Goal: Information Seeking & Learning: Learn about a topic

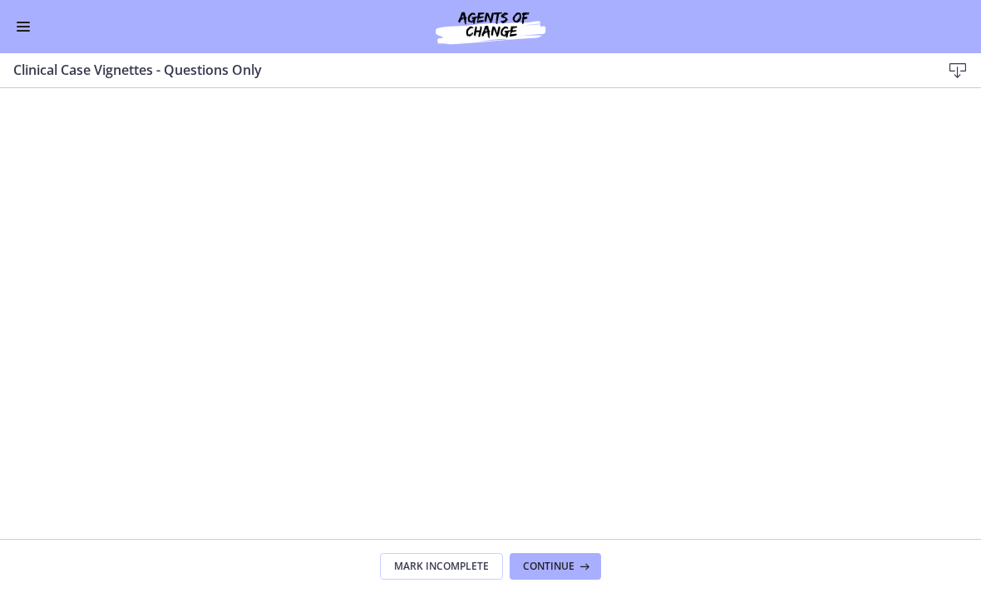
click at [17, 32] on button "Enable menu" at bounding box center [23, 27] width 20 height 20
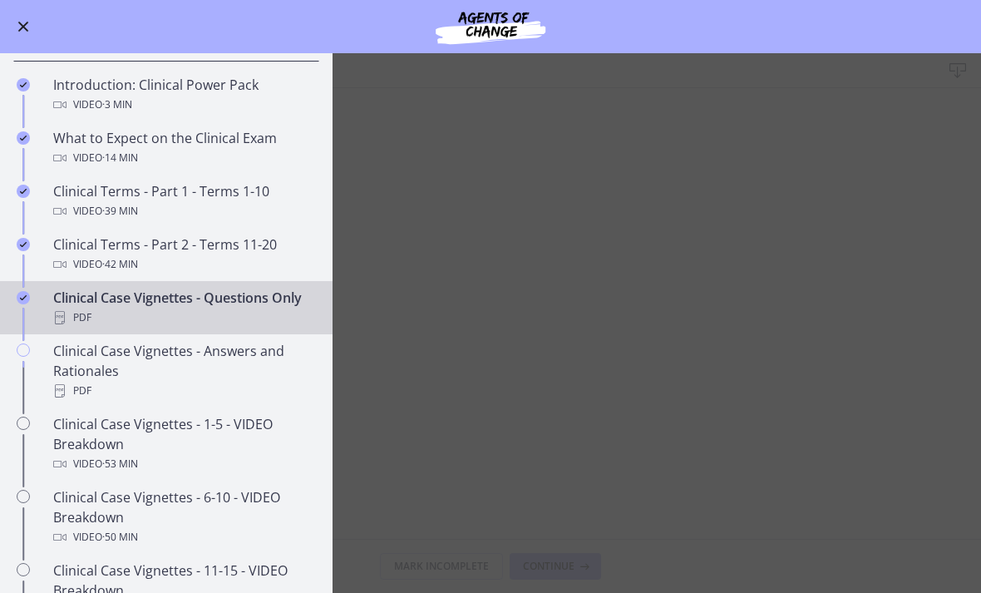
scroll to position [779, 0]
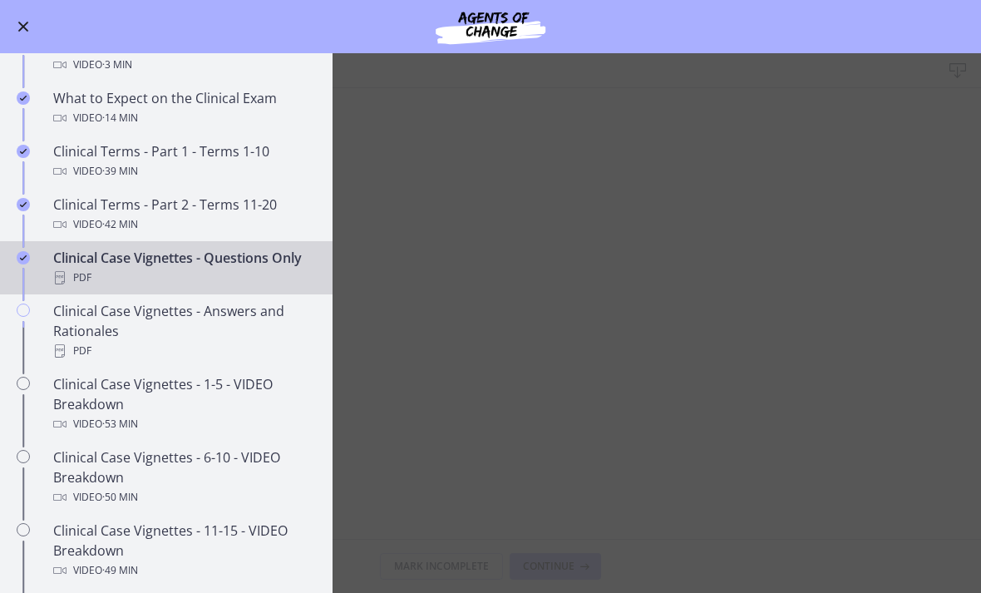
click at [67, 324] on div "Clinical Case Vignettes - Answers and Rationales PDF" at bounding box center [182, 331] width 259 height 60
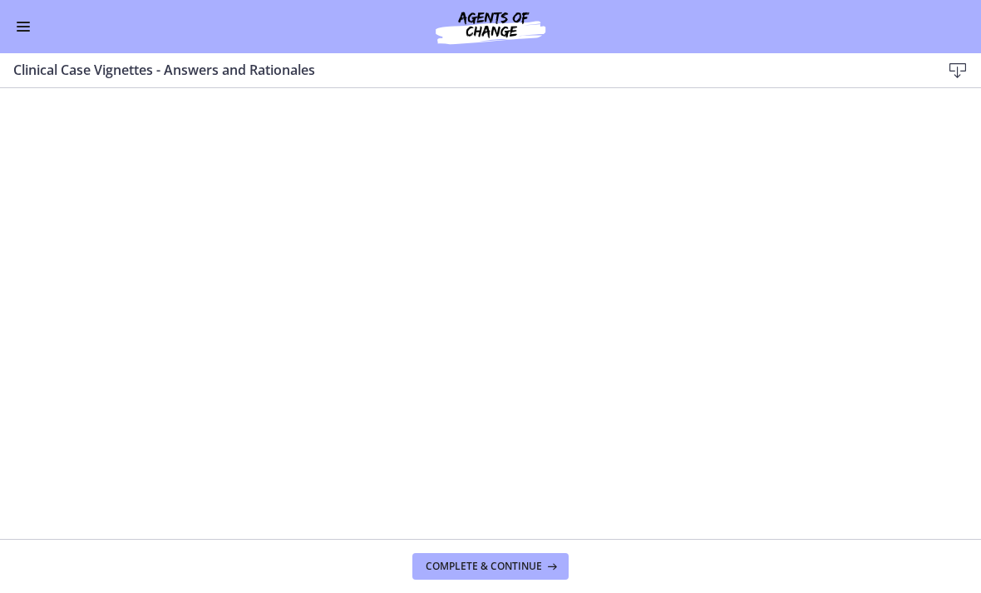
click at [6, 27] on div "Go to Dashboard" at bounding box center [490, 26] width 981 height 53
click at [14, 27] on button "Enable menu" at bounding box center [23, 27] width 20 height 20
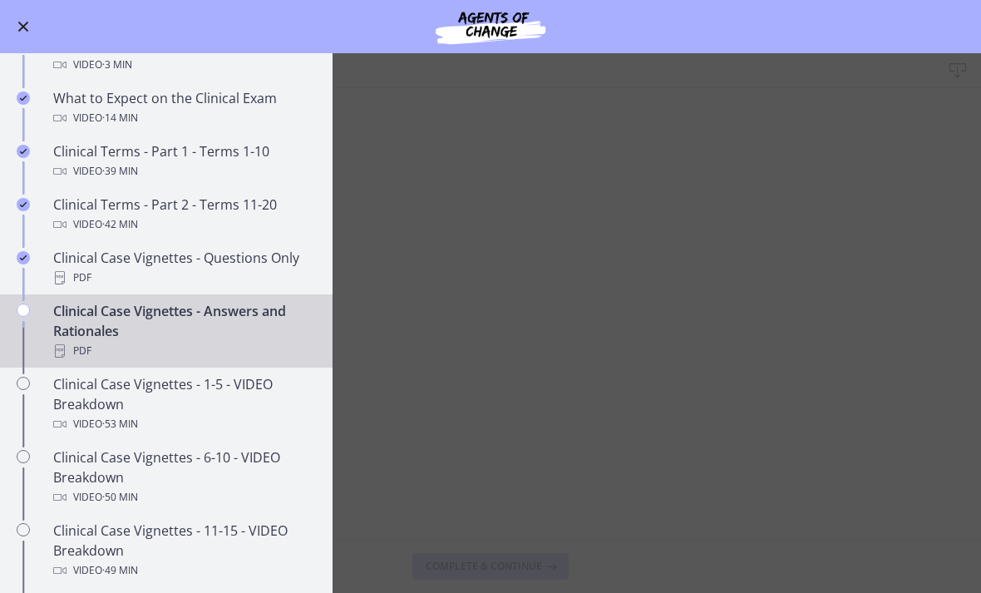
click at [66, 266] on div "Clinical Case Vignettes - Questions Only PDF" at bounding box center [182, 268] width 259 height 40
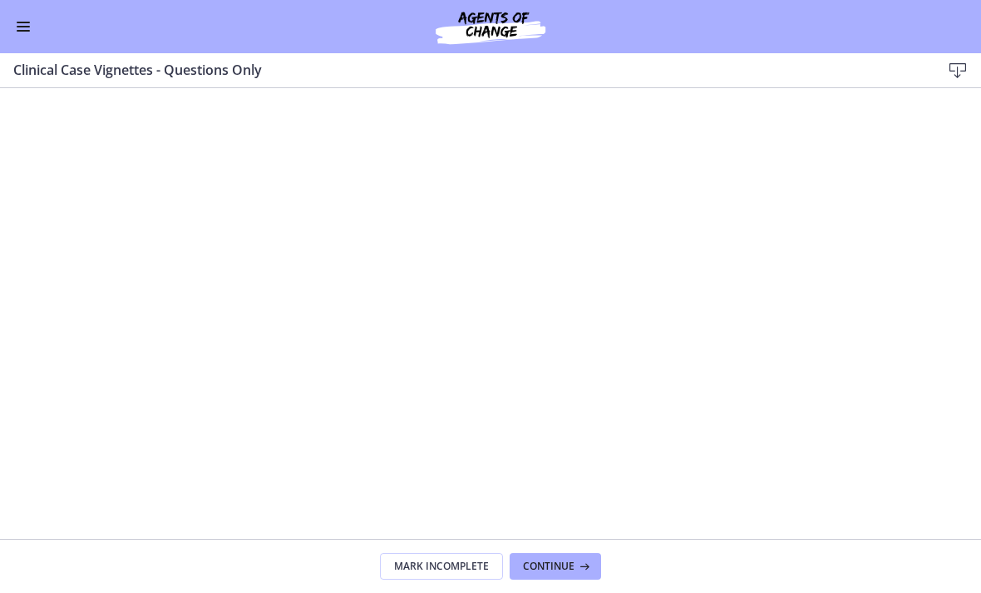
click at [6, 26] on div "Go to Dashboard" at bounding box center [490, 26] width 981 height 53
click at [10, 26] on div "Go to Dashboard" at bounding box center [490, 26] width 981 height 53
click at [5, 21] on div "Go to Dashboard" at bounding box center [490, 26] width 981 height 53
click at [23, 26] on span "Enable menu" at bounding box center [23, 27] width 13 height 2
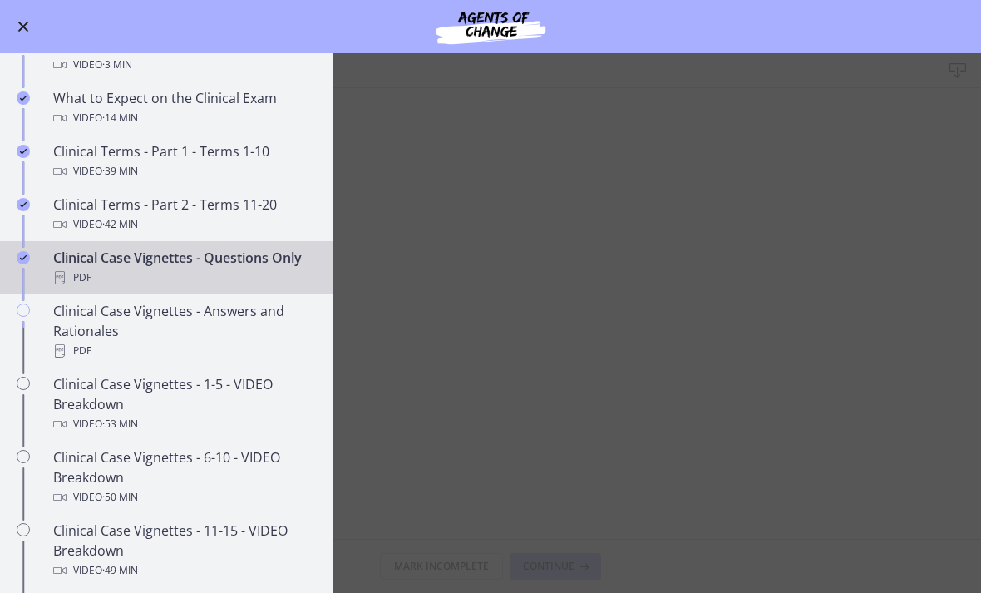
click at [67, 326] on div "Clinical Case Vignettes - Answers and Rationales PDF" at bounding box center [182, 331] width 259 height 60
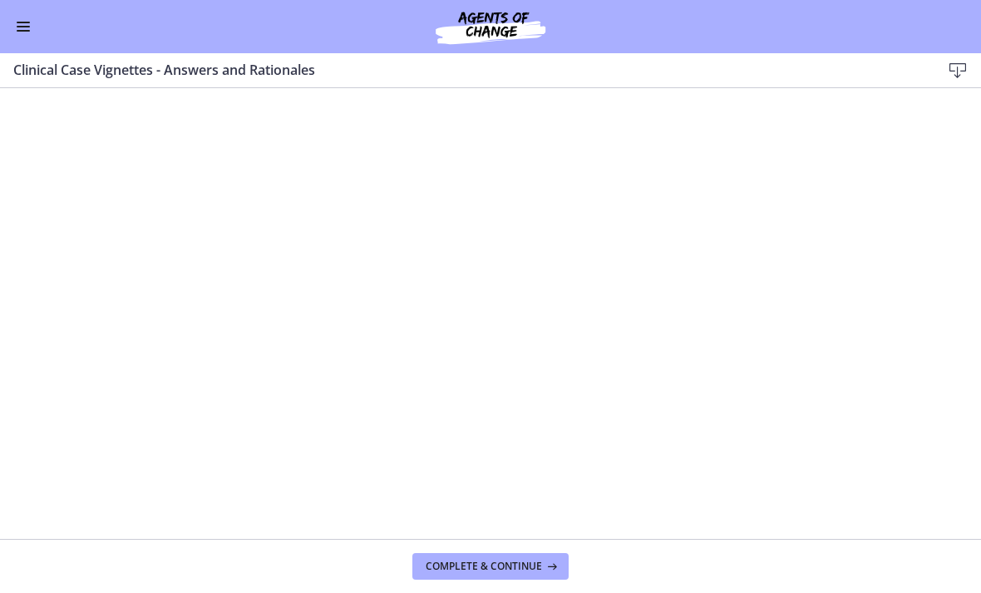
click at [10, 35] on div "Go to Dashboard" at bounding box center [490, 26] width 981 height 53
click at [16, 23] on button "Enable menu" at bounding box center [23, 27] width 20 height 20
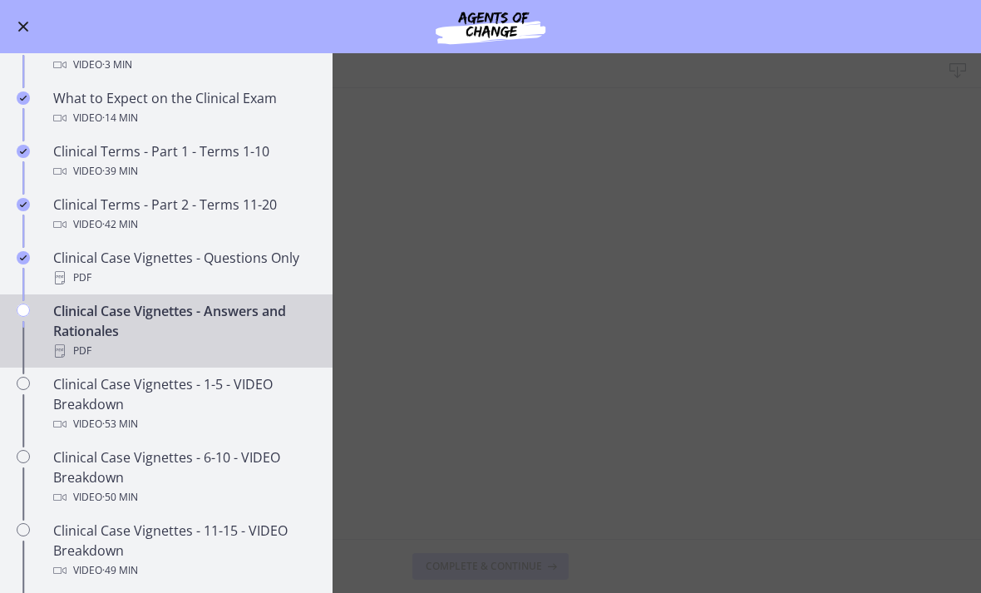
click at [73, 264] on div "Clinical Case Vignettes - Questions Only PDF" at bounding box center [182, 268] width 259 height 40
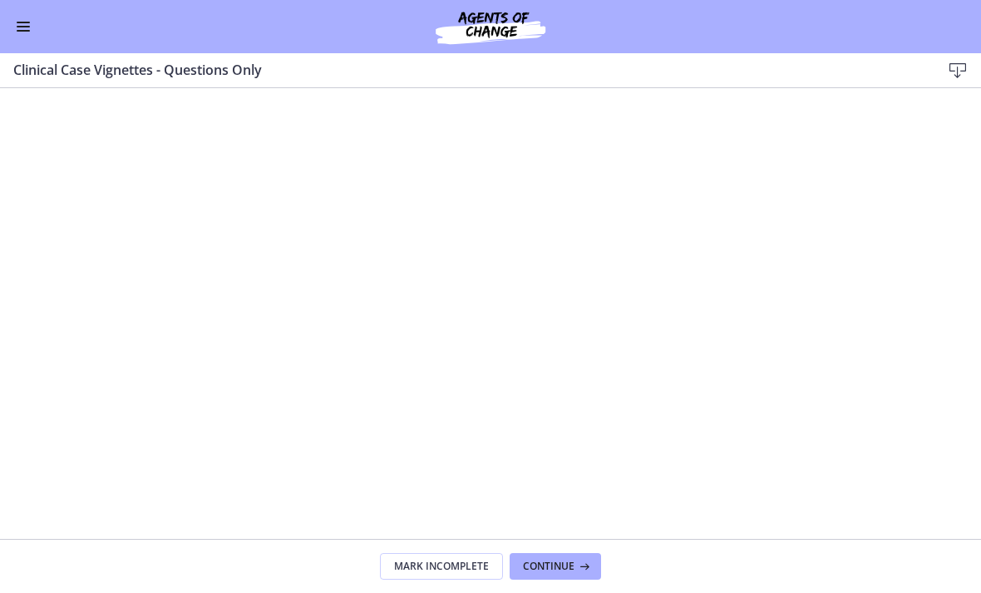
click at [23, 27] on span "Enable menu" at bounding box center [23, 27] width 13 height 2
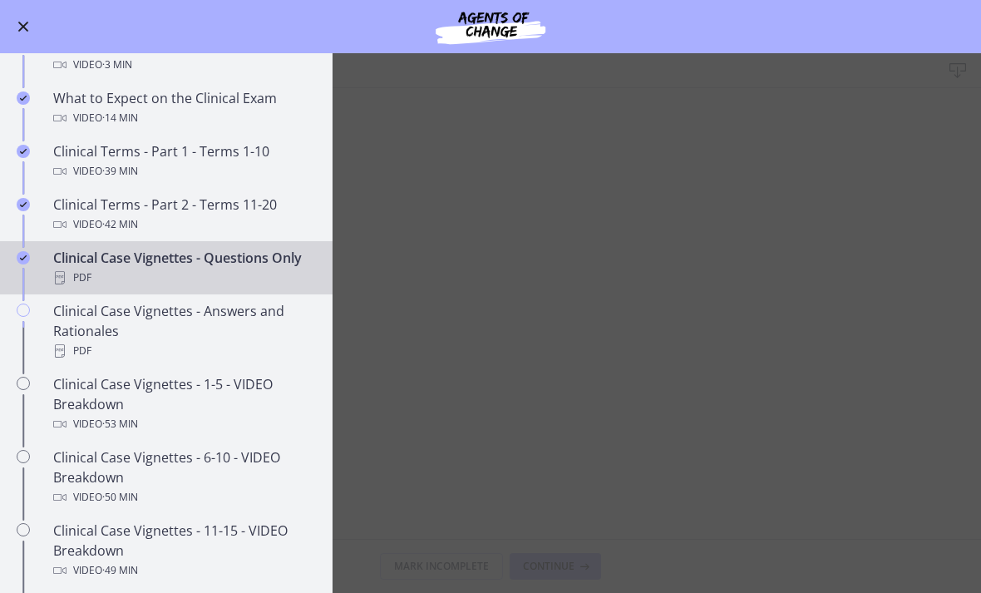
click at [80, 319] on div "Clinical Case Vignettes - Answers and Rationales PDF" at bounding box center [182, 331] width 259 height 60
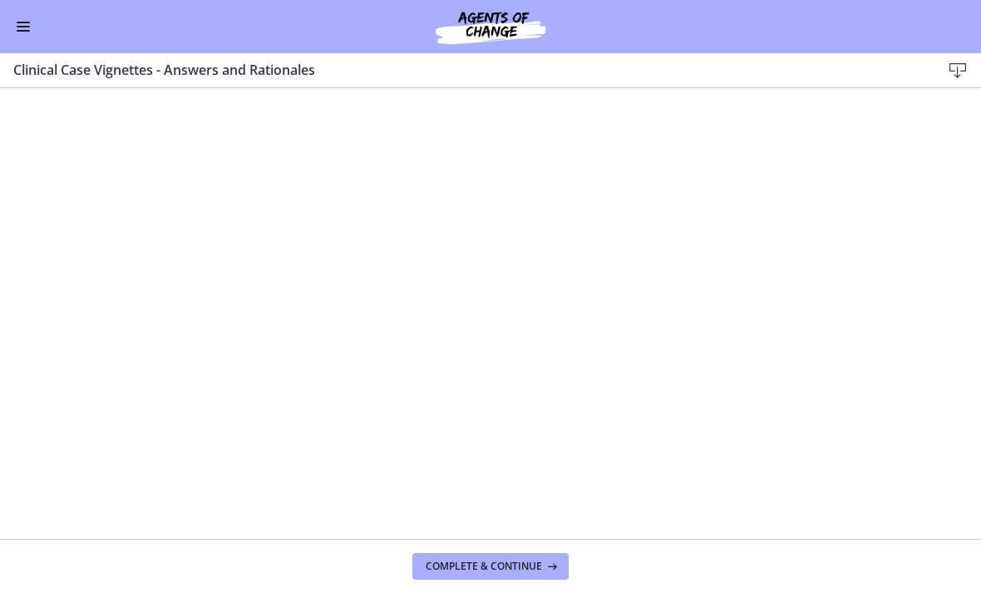
click at [450, 577] on button "Complete & continue" at bounding box center [490, 566] width 156 height 27
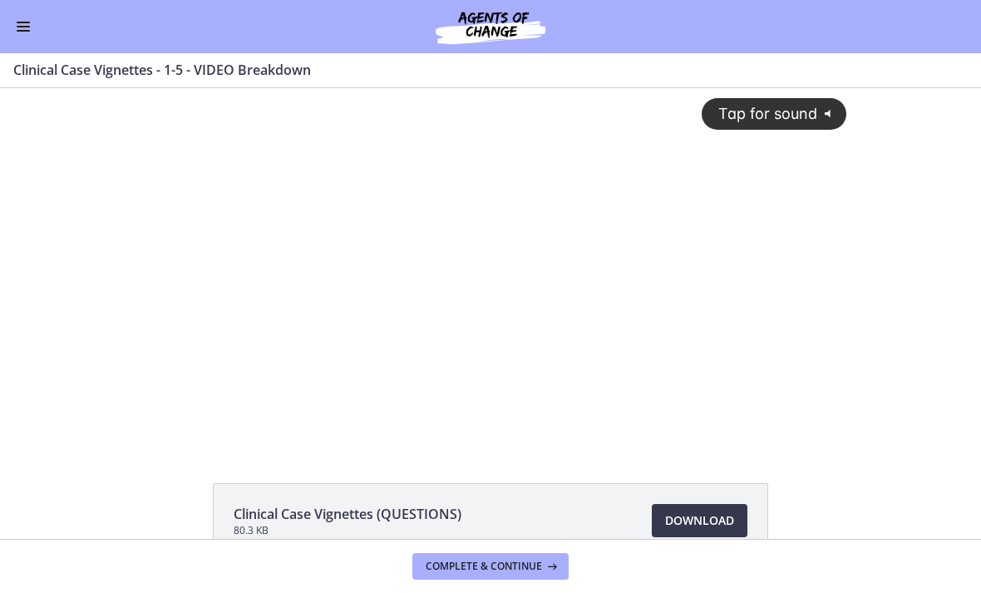
click at [948, 311] on div "Tap for sound @keyframes VOLUME_SMALL_WAVE_FLASH { 0% { opacity: 0; } 33% { opa…" at bounding box center [490, 266] width 981 height 357
click at [548, 568] on icon at bounding box center [550, 566] width 17 height 13
click at [545, 570] on icon at bounding box center [550, 566] width 17 height 13
click at [547, 570] on icon at bounding box center [550, 566] width 17 height 13
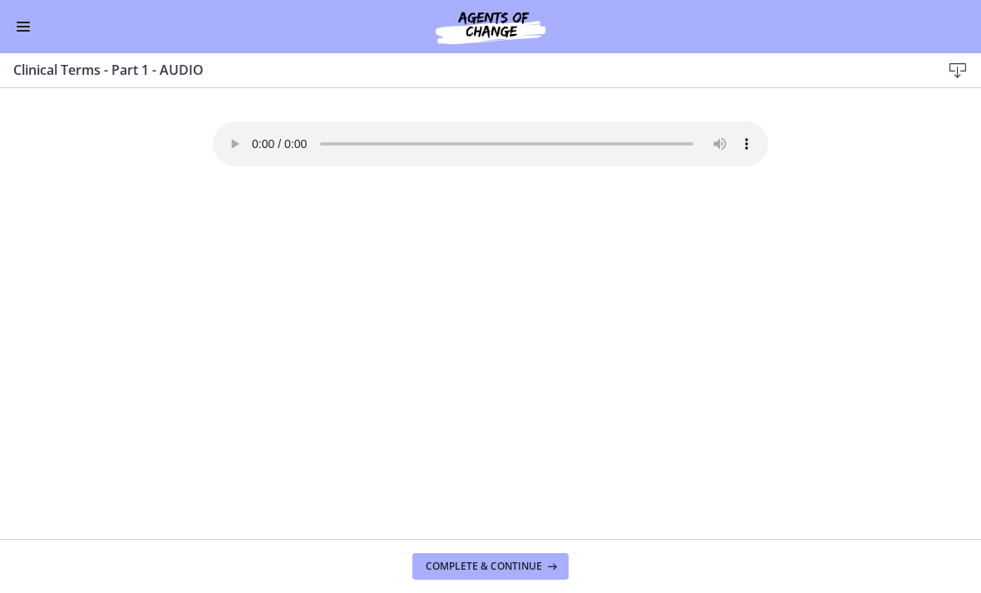
click at [245, 136] on audio "Your browser doesn't support the audio element. Download it here" at bounding box center [490, 143] width 555 height 45
click at [10, 27] on div "Go to Dashboard" at bounding box center [490, 26] width 981 height 53
click at [23, 30] on span "Enable menu" at bounding box center [23, 31] width 13 height 2
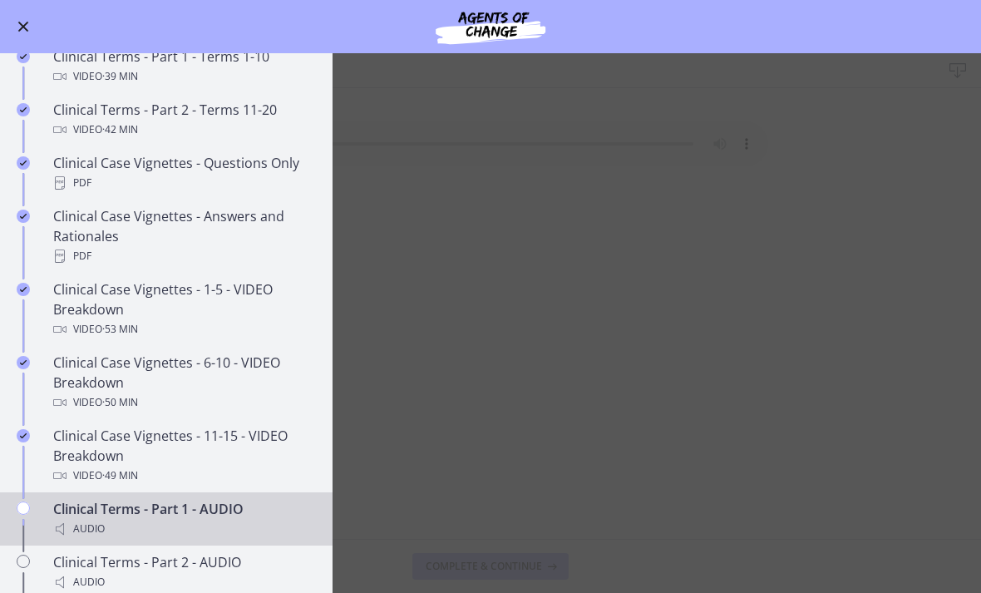
scroll to position [872, 0]
click at [23, 27] on span "Enable menu" at bounding box center [23, 27] width 11 height 11
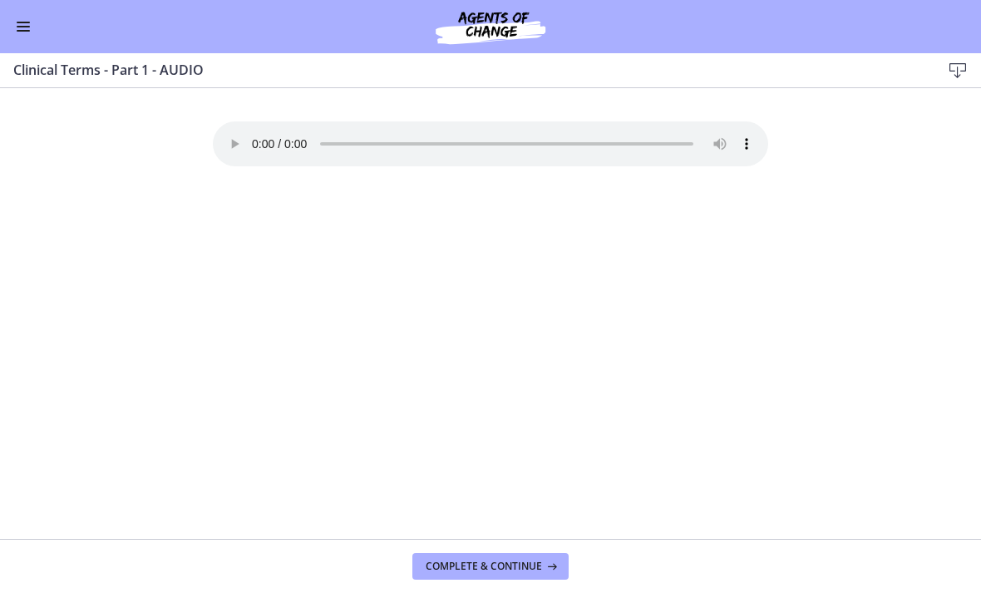
click at [246, 135] on audio "Your browser doesn't support the audio element. Download it here" at bounding box center [490, 143] width 555 height 45
click at [19, 30] on span "Enable menu" at bounding box center [23, 31] width 13 height 2
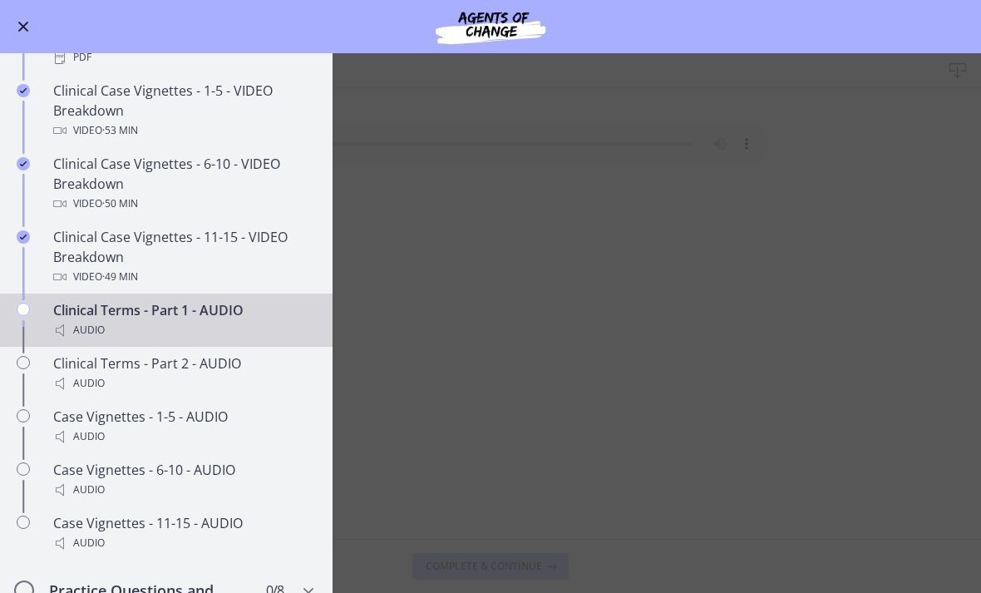
scroll to position [1053, 0]
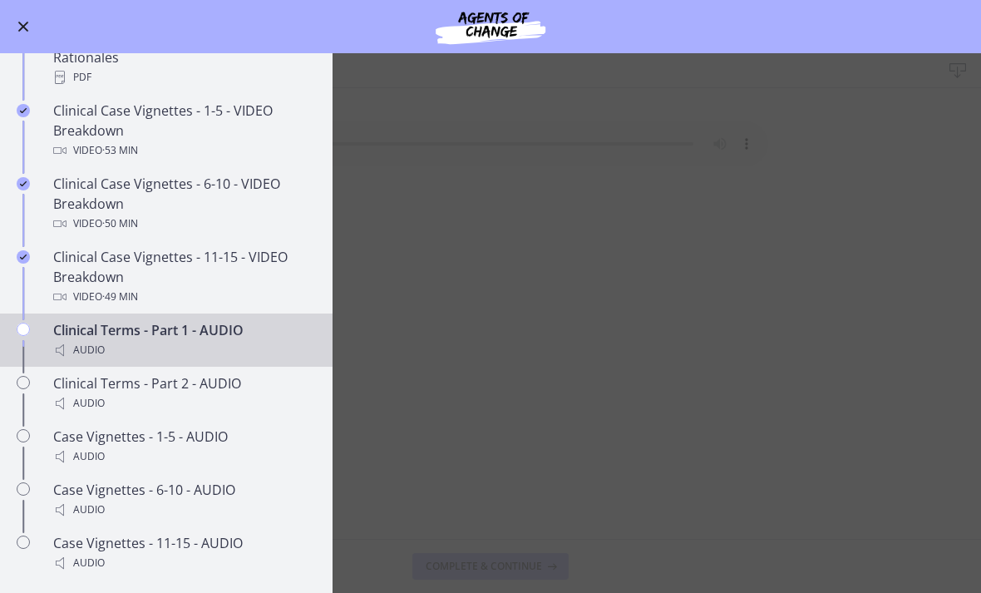
click at [13, 29] on button "Enable menu" at bounding box center [23, 27] width 20 height 20
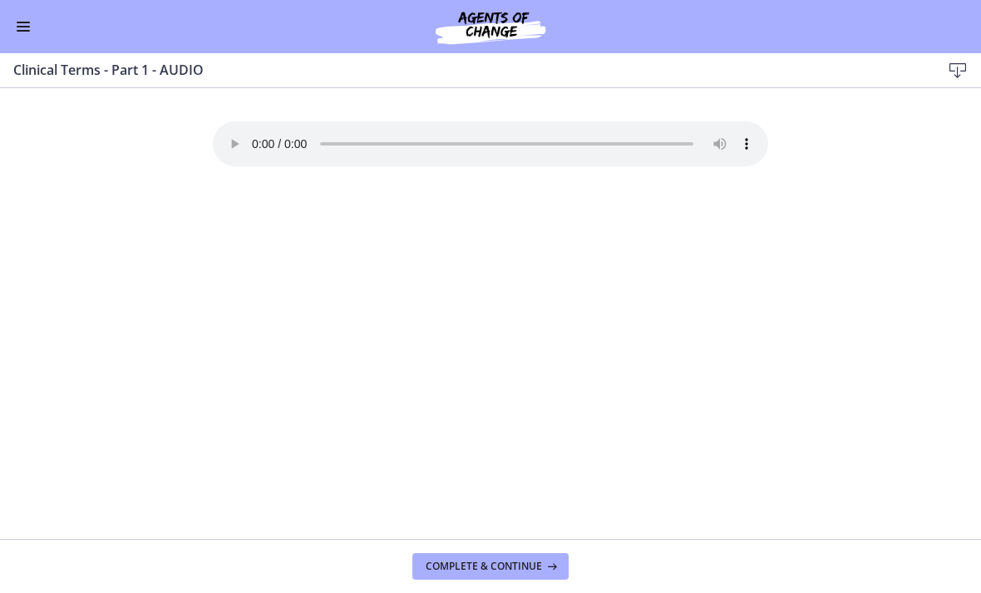
click at [726, 130] on audio "Your browser doesn't support the audio element. Download it here" at bounding box center [490, 143] width 555 height 45
click at [27, 32] on button "Enable menu" at bounding box center [23, 27] width 20 height 20
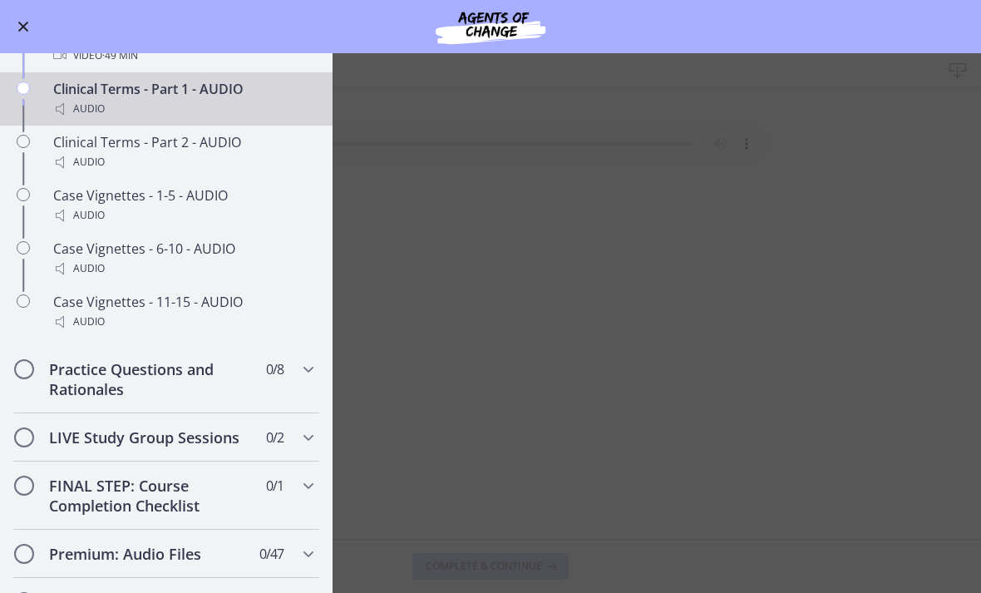
scroll to position [1300, 0]
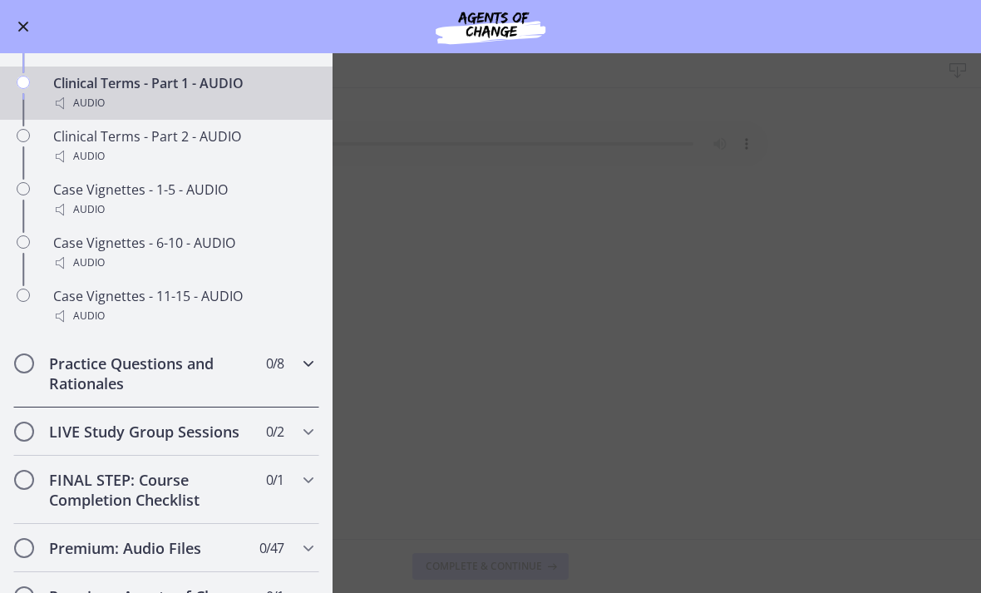
click at [281, 369] on span "0 / 8 Completed" at bounding box center [274, 363] width 17 height 20
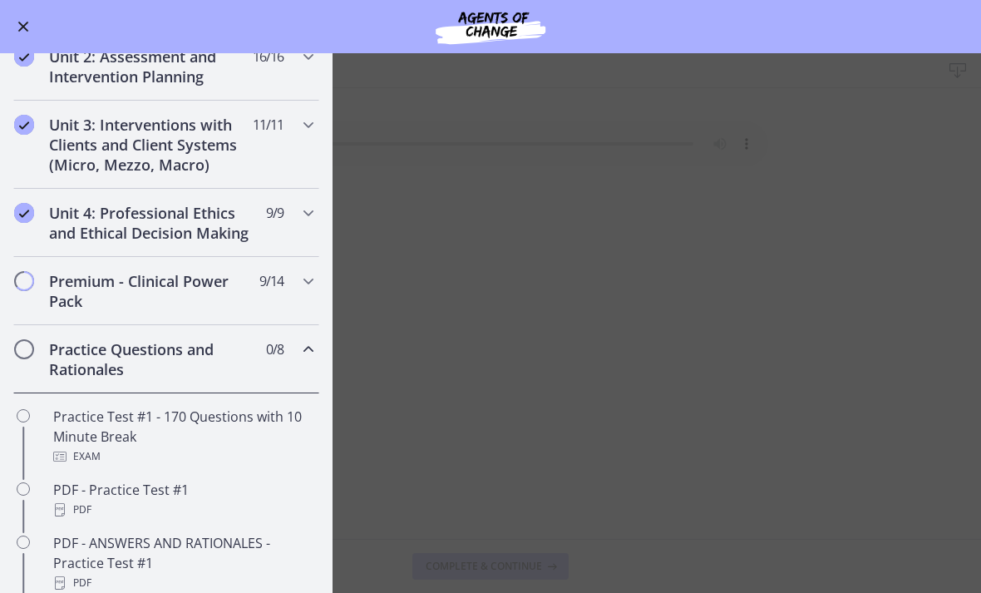
scroll to position [474, 0]
click at [297, 359] on div "Practice Questions and Rationales 0 / 8 Completed" at bounding box center [166, 361] width 306 height 68
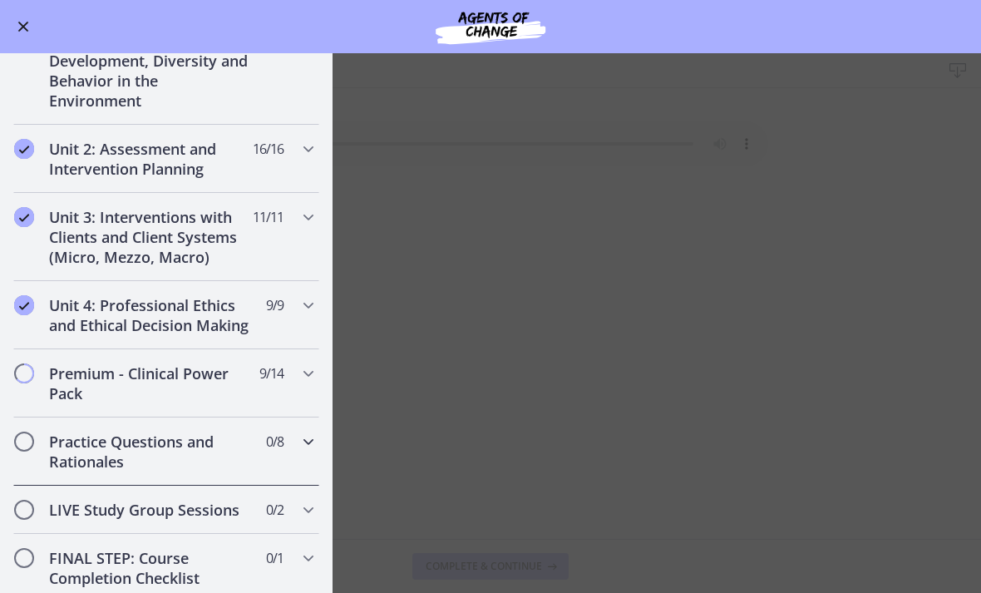
scroll to position [377, 0]
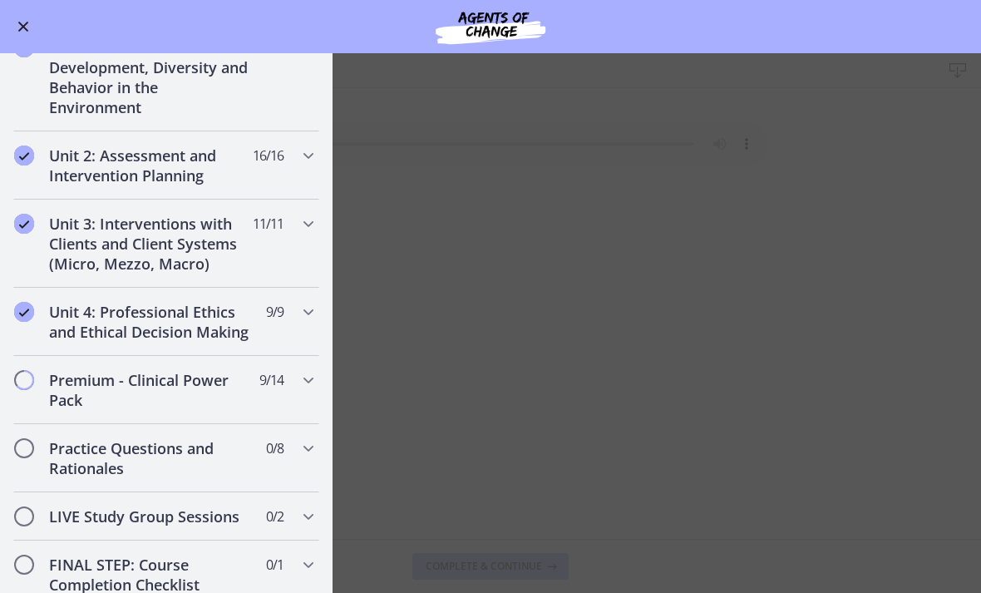
click at [10, 32] on div "Go to Dashboard" at bounding box center [490, 26] width 981 height 53
click at [10, 28] on div "Go to Dashboard" at bounding box center [490, 26] width 981 height 53
click at [15, 22] on button "Enable menu" at bounding box center [23, 27] width 20 height 20
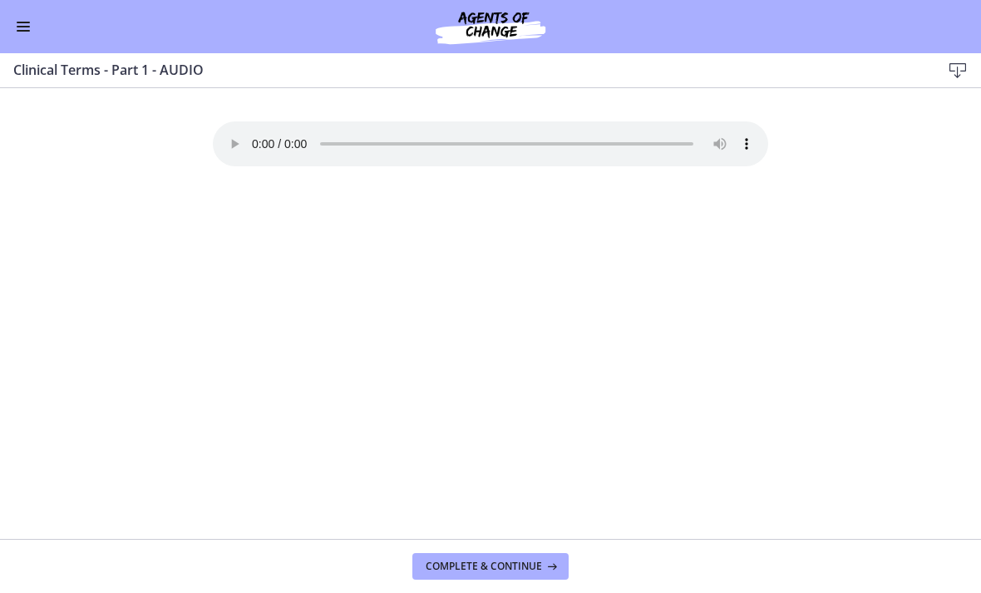
click at [23, 30] on span "Enable menu" at bounding box center [23, 31] width 13 height 2
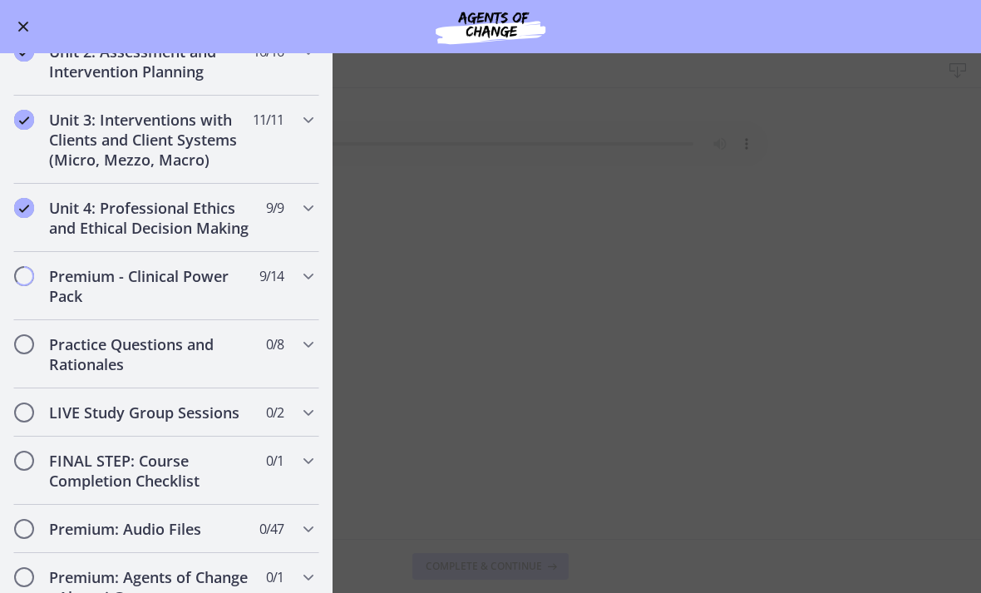
scroll to position [482, 0]
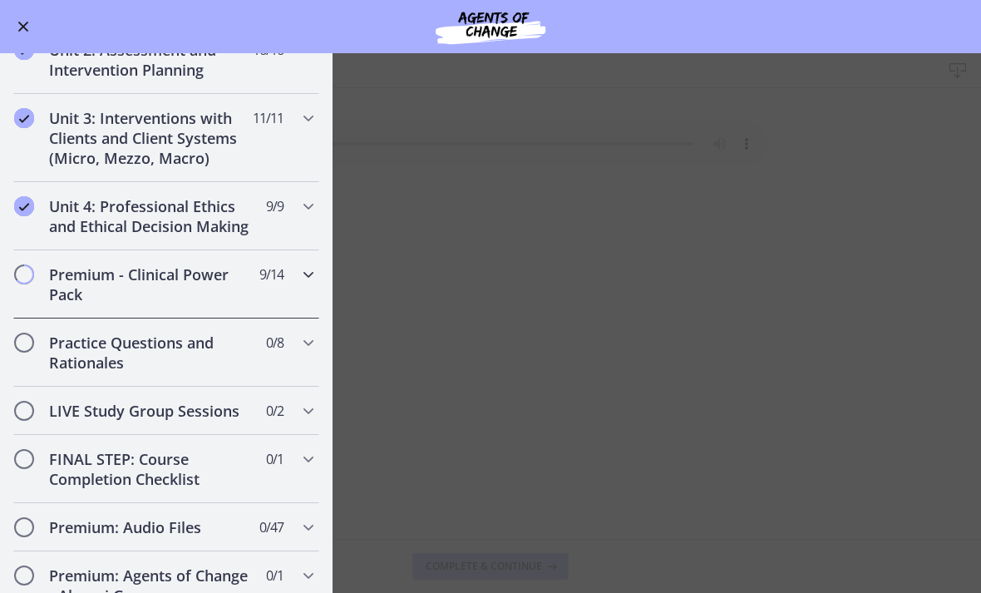
click at [304, 275] on icon "Chapters" at bounding box center [309, 274] width 20 height 20
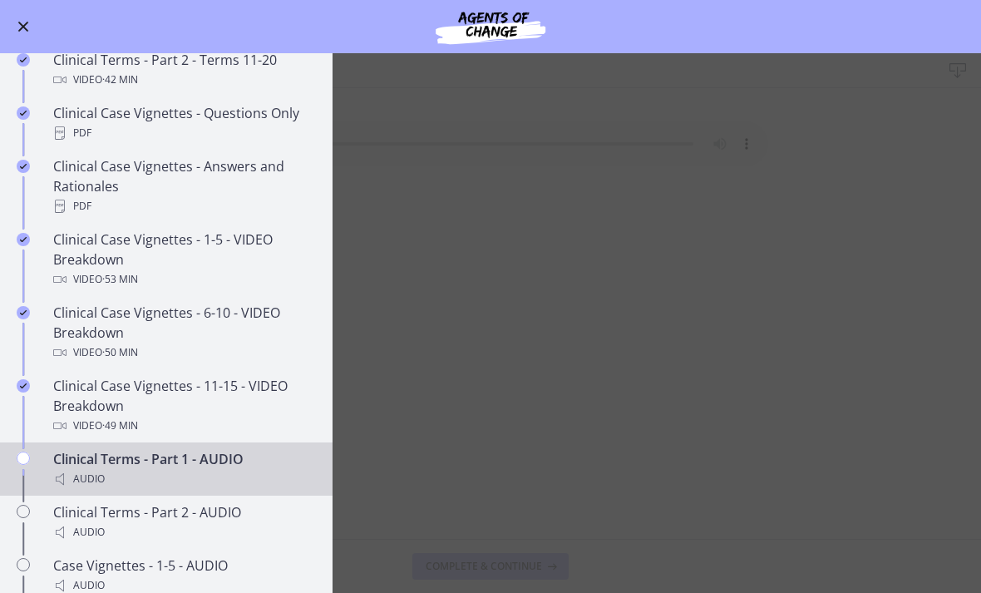
scroll to position [925, 0]
click at [30, 31] on button "Enable menu" at bounding box center [23, 27] width 20 height 20
